Goal: Task Accomplishment & Management: Manage account settings

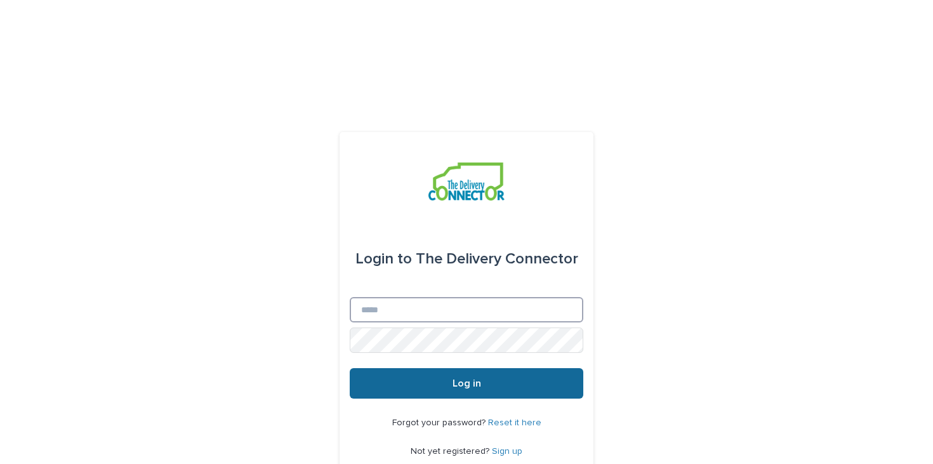
type input "**********"
click at [366, 368] on button "Log in" at bounding box center [467, 383] width 234 height 30
